Goal: Task Accomplishment & Management: Use online tool/utility

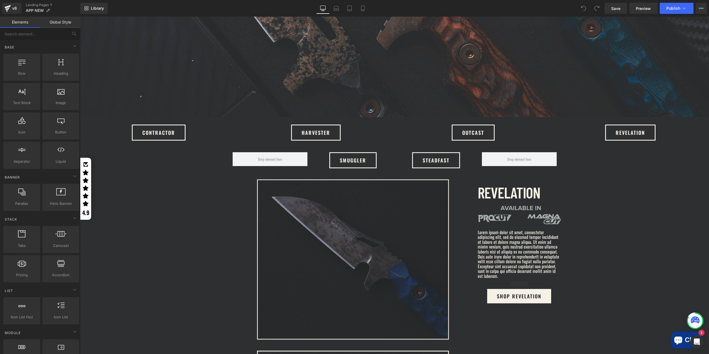
scroll to position [388, 0]
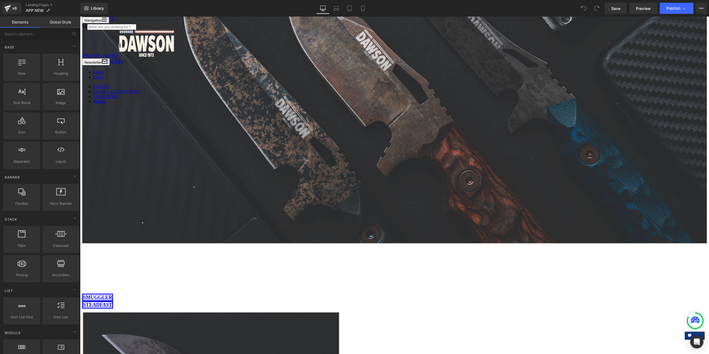
scroll to position [277, 0]
